Goal: Information Seeking & Learning: Learn about a topic

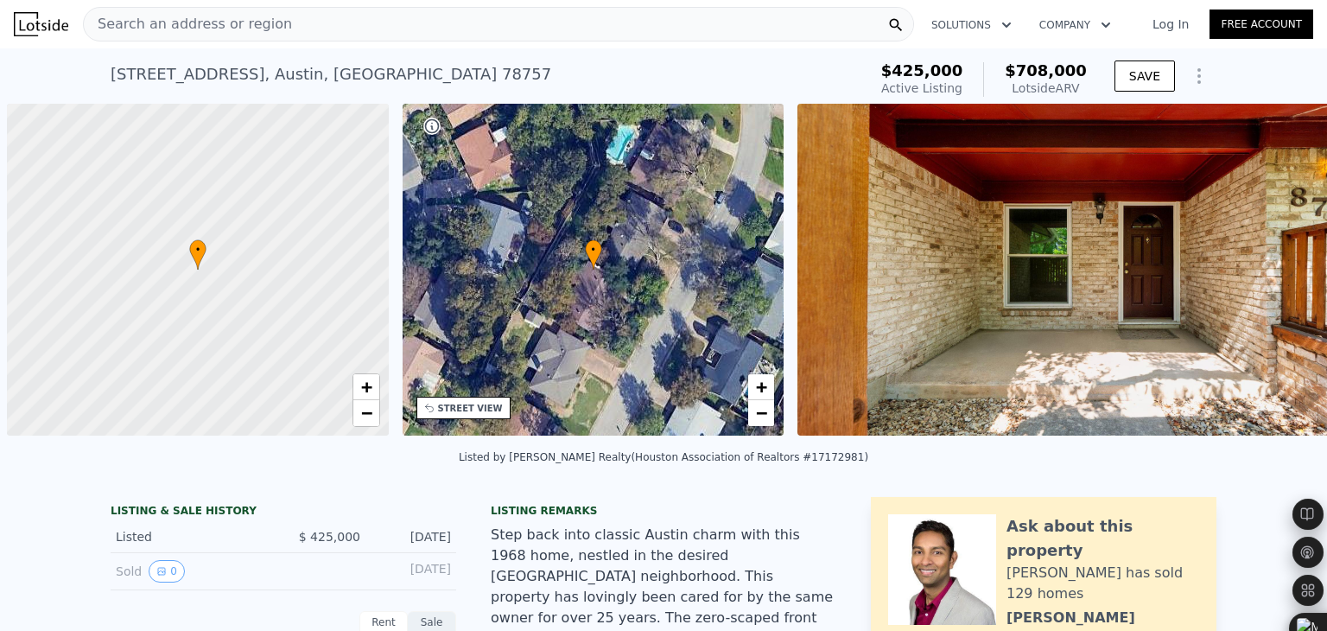
click at [359, 18] on div "Search an address or region" at bounding box center [498, 24] width 831 height 35
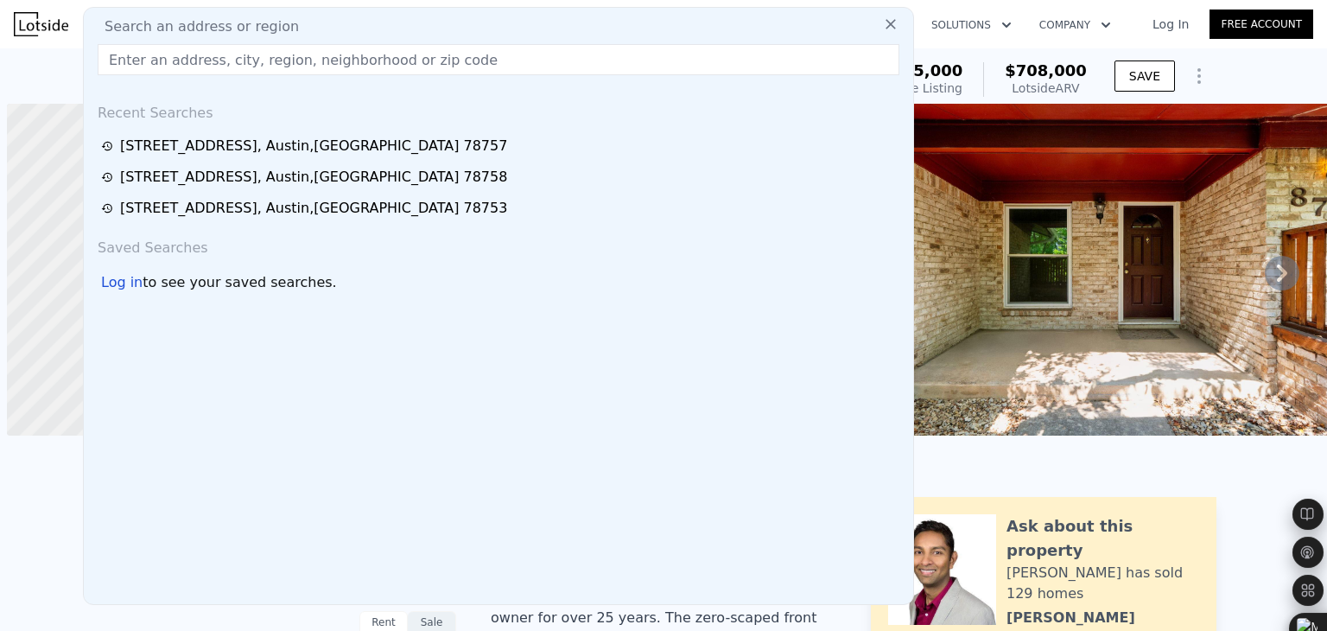
scroll to position [0, 7]
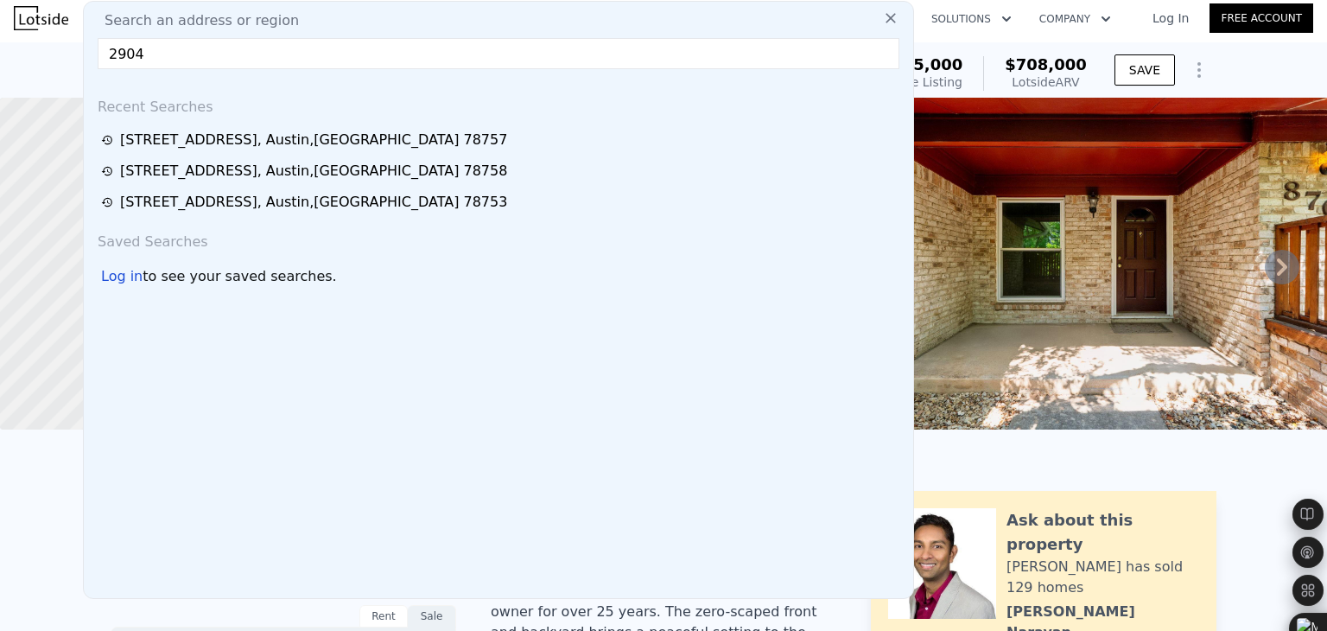
type input "2904"
click at [48, 56] on div "[STREET_ADDRESS] Active at $425k (~ARV $708k ) $425,000 Active Listing $708,000…" at bounding box center [663, 69] width 1327 height 55
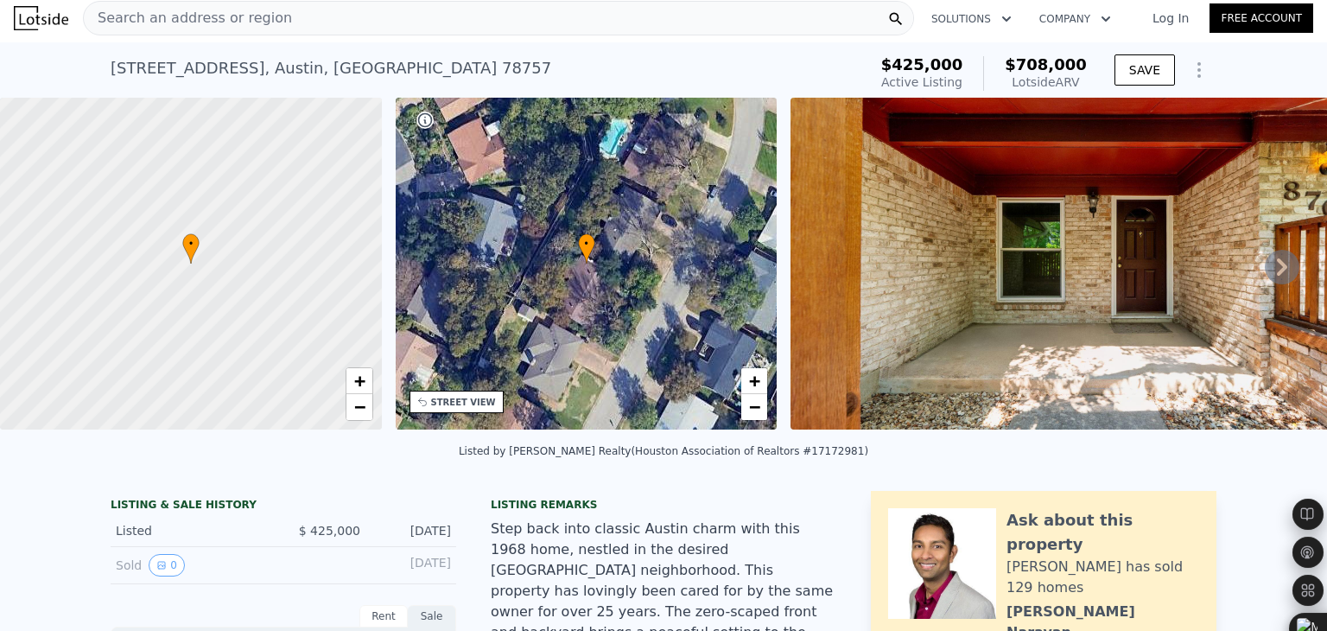
click at [176, 27] on span "Search an address or region" at bounding box center [188, 18] width 208 height 21
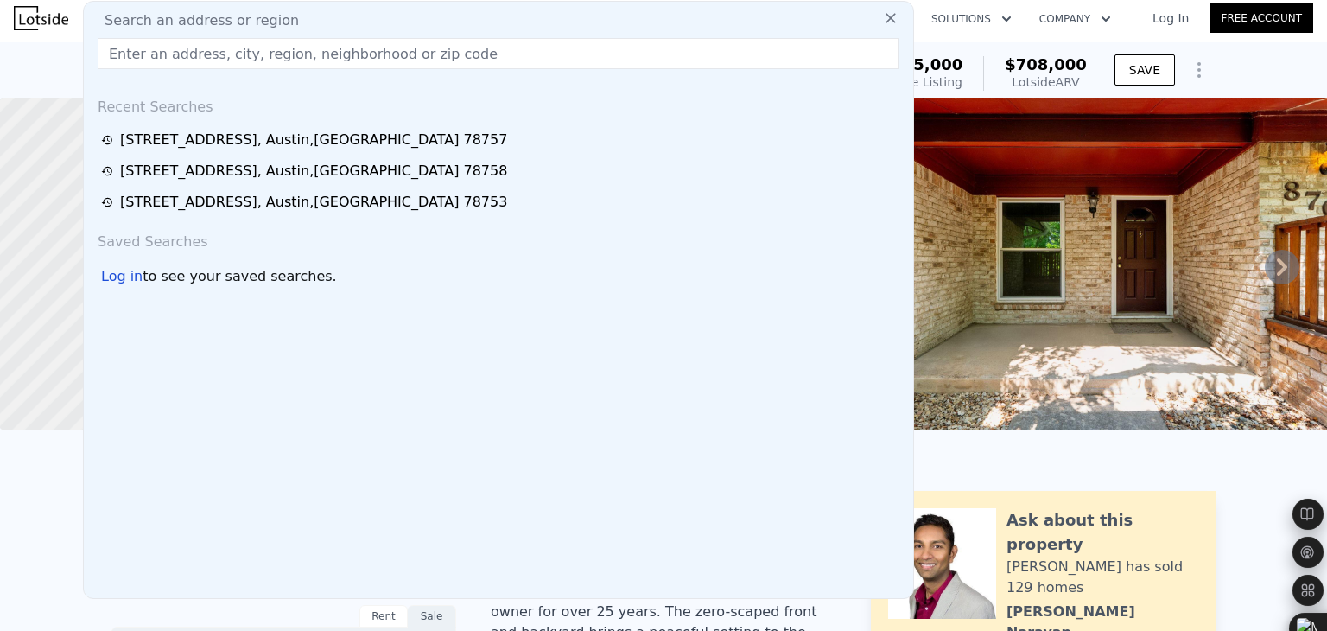
click at [439, 56] on input "text" at bounding box center [499, 53] width 802 height 31
click at [422, 53] on input "2904 [PERSON_NAME]" at bounding box center [499, 53] width 802 height 31
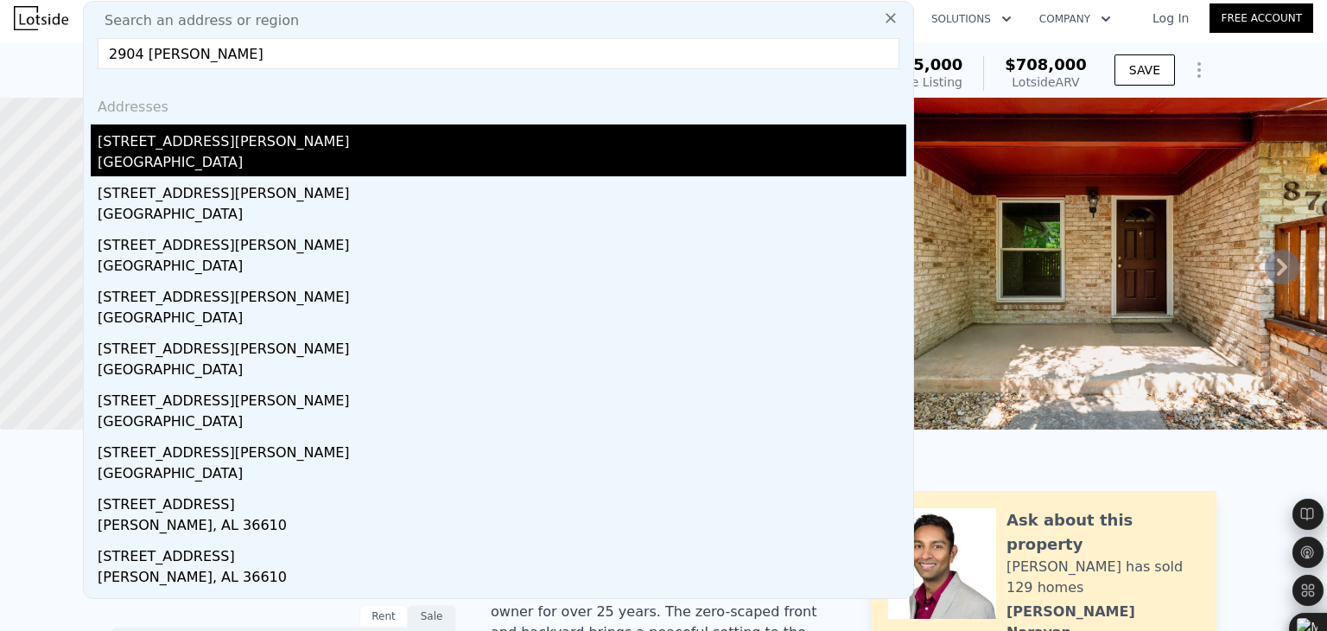
type input "2904 [PERSON_NAME]"
click at [359, 143] on div "[STREET_ADDRESS][PERSON_NAME]" at bounding box center [502, 138] width 809 height 28
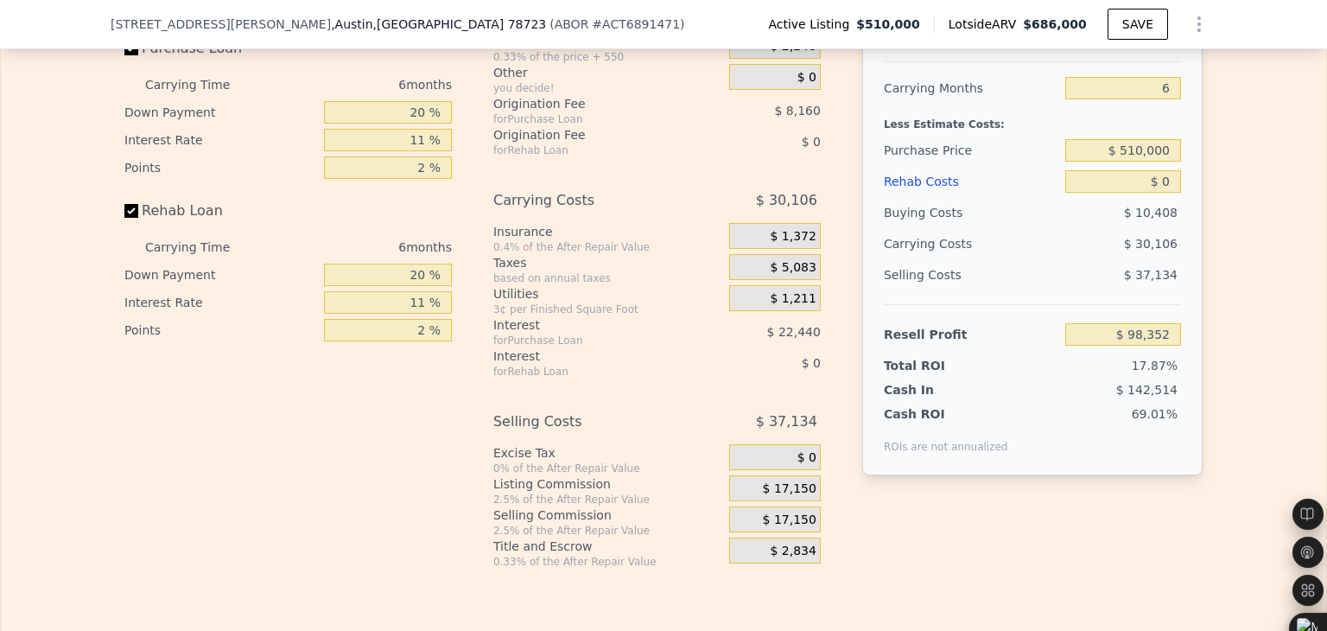
scroll to position [2735, 0]
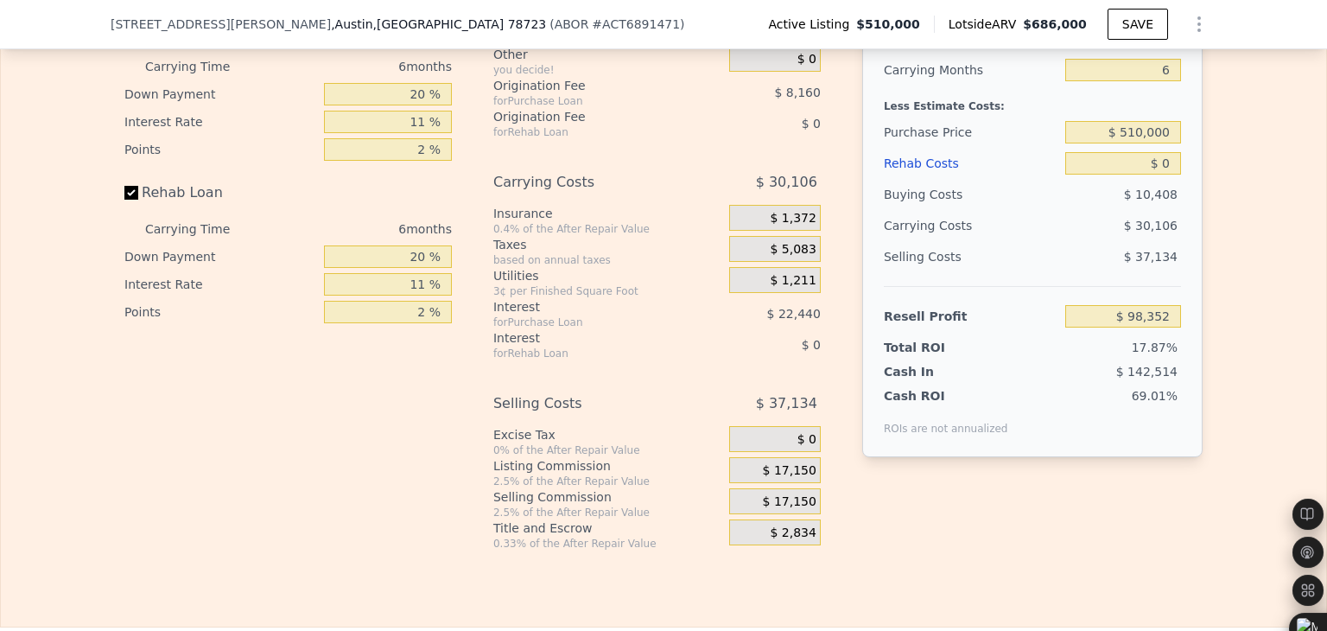
click at [78, 277] on div "Edit the assumptions in yellow boxes. Input profit to calculate an offer price.…" at bounding box center [663, 229] width 1325 height 643
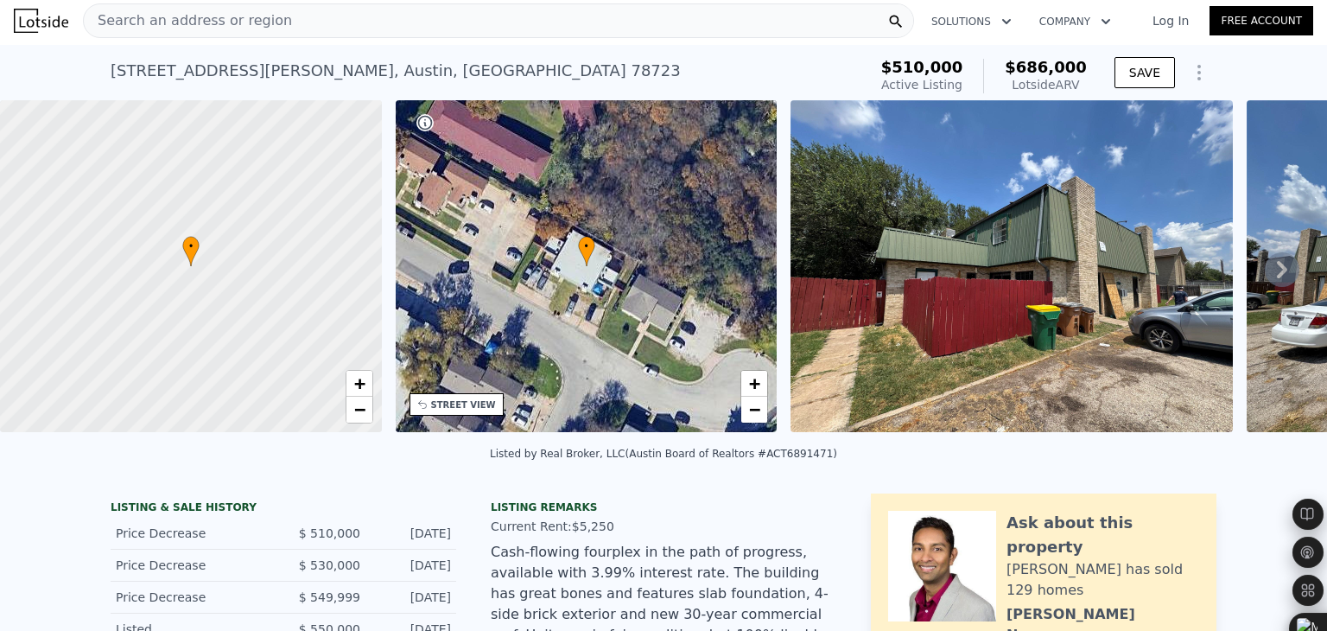
scroll to position [0, 0]
